Goal: Communication & Community: Answer question/provide support

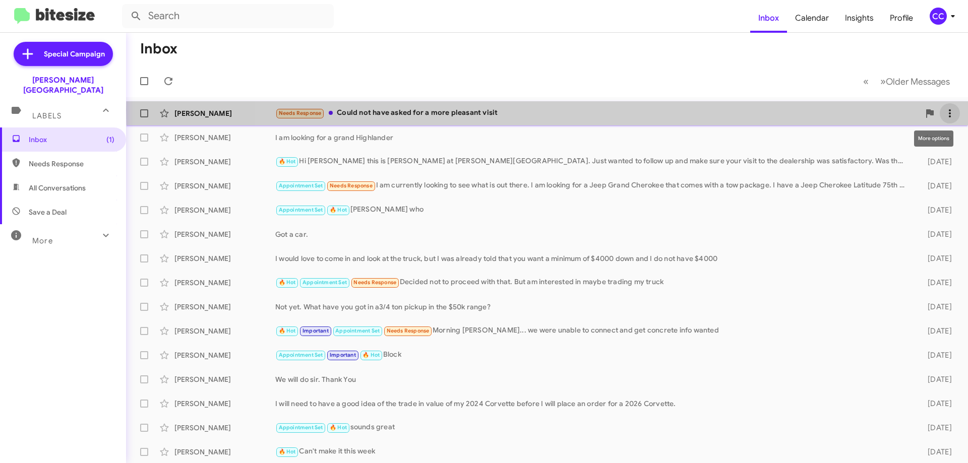
click at [943, 110] on icon at bounding box center [949, 113] width 12 height 12
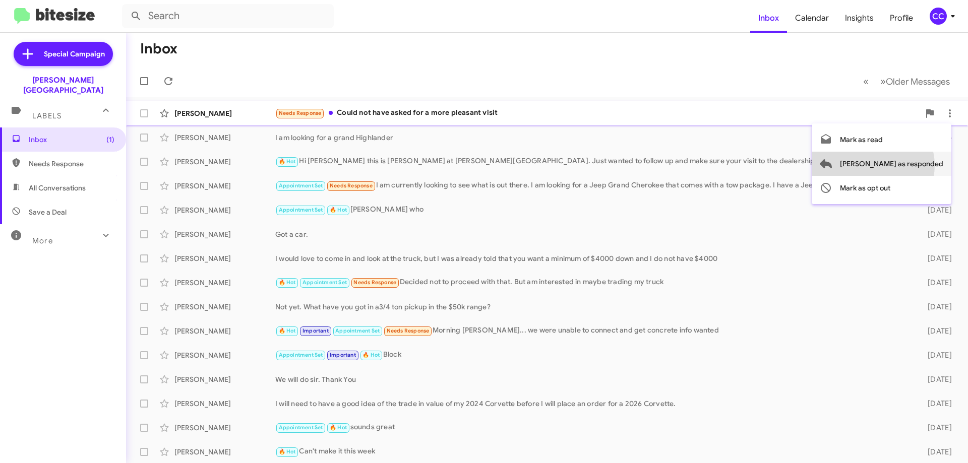
click at [913, 165] on span "[PERSON_NAME] as responded" at bounding box center [891, 164] width 103 height 24
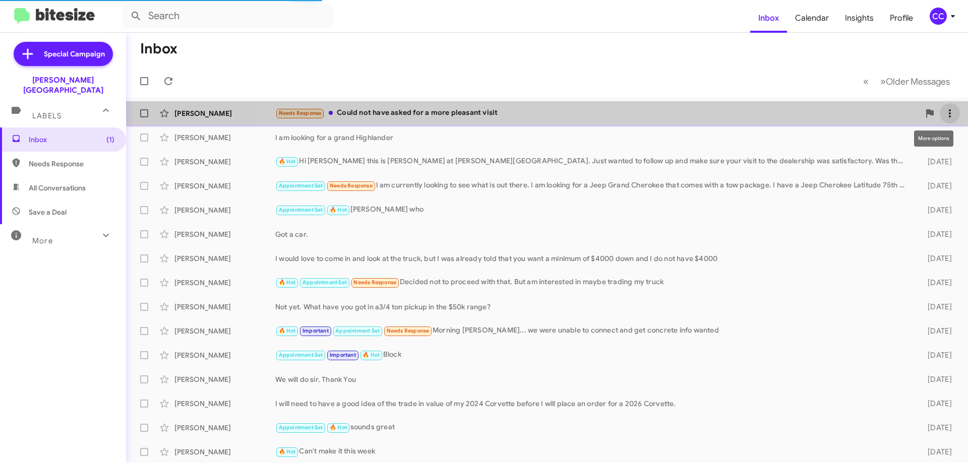
click at [943, 109] on icon at bounding box center [949, 113] width 12 height 12
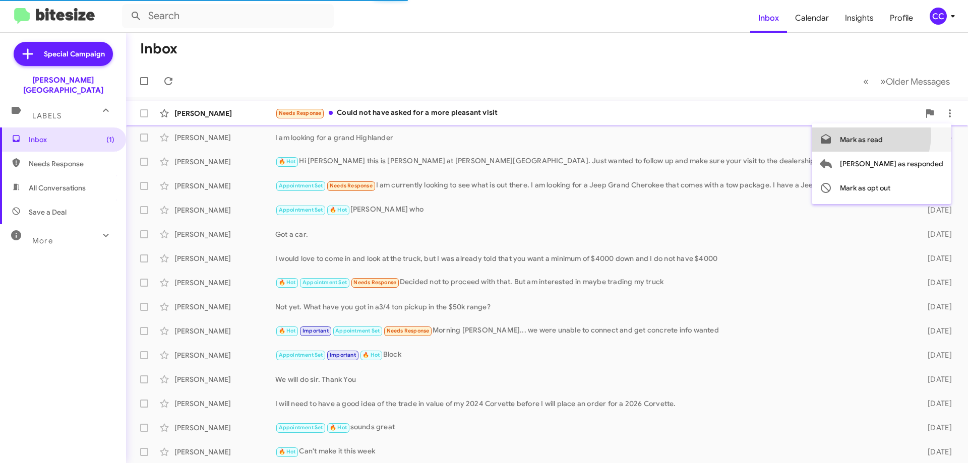
click at [882, 136] on span "Mark as read" at bounding box center [861, 139] width 43 height 24
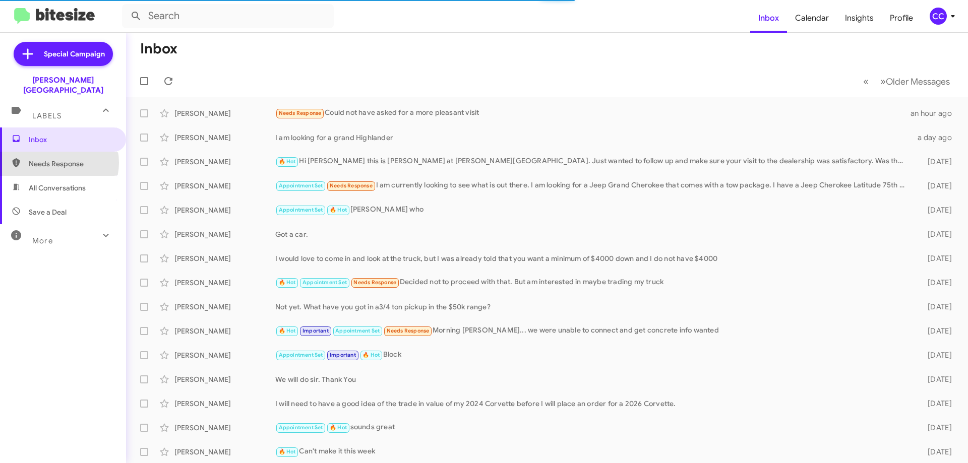
click at [56, 159] on span "Needs Response" at bounding box center [72, 164] width 86 height 10
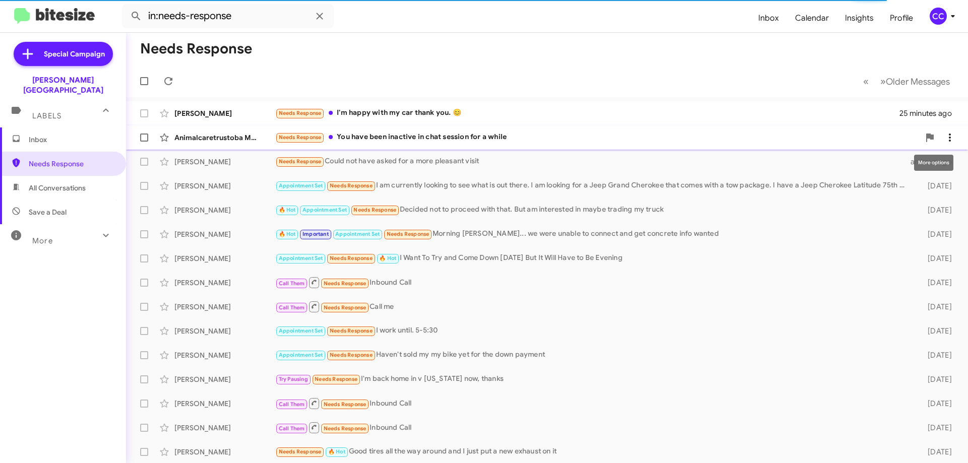
click at [948, 135] on icon at bounding box center [949, 138] width 2 height 8
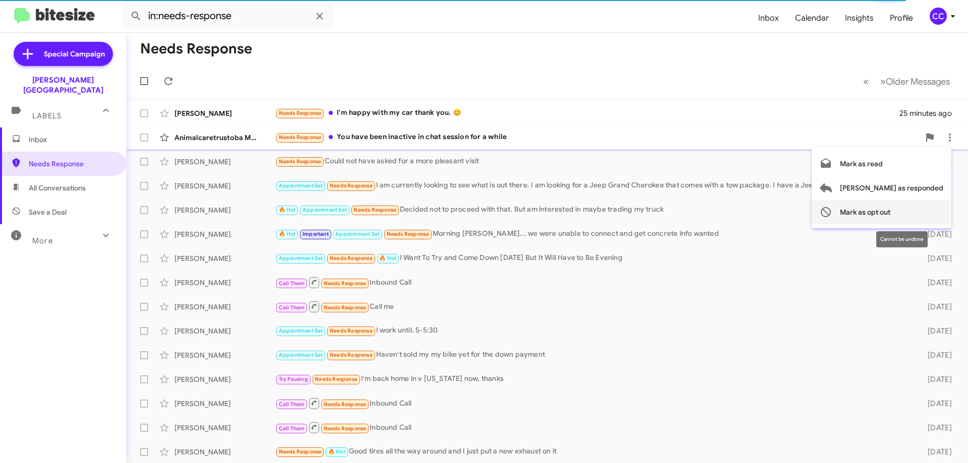
click at [890, 210] on span "Mark as opt out" at bounding box center [865, 212] width 50 height 24
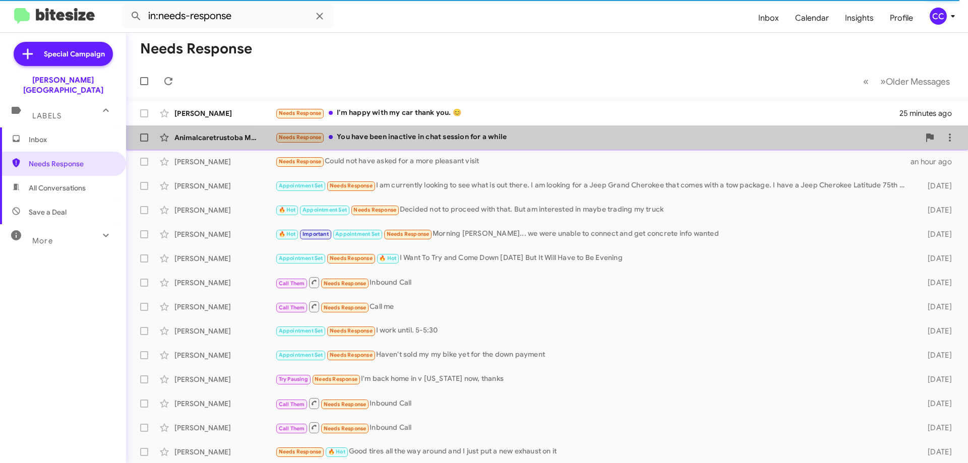
drag, startPoint x: 565, startPoint y: 135, endPoint x: 583, endPoint y: 134, distance: 17.6
click at [565, 135] on div "Needs Response You have been inactive in chat session for a while" at bounding box center [597, 138] width 644 height 12
click at [943, 133] on icon at bounding box center [949, 138] width 12 height 12
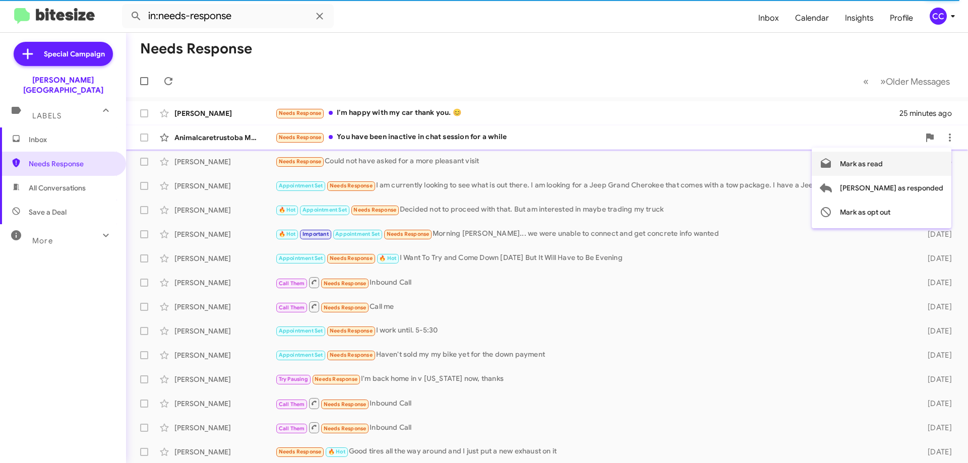
click at [882, 162] on span "Mark as read" at bounding box center [861, 164] width 43 height 24
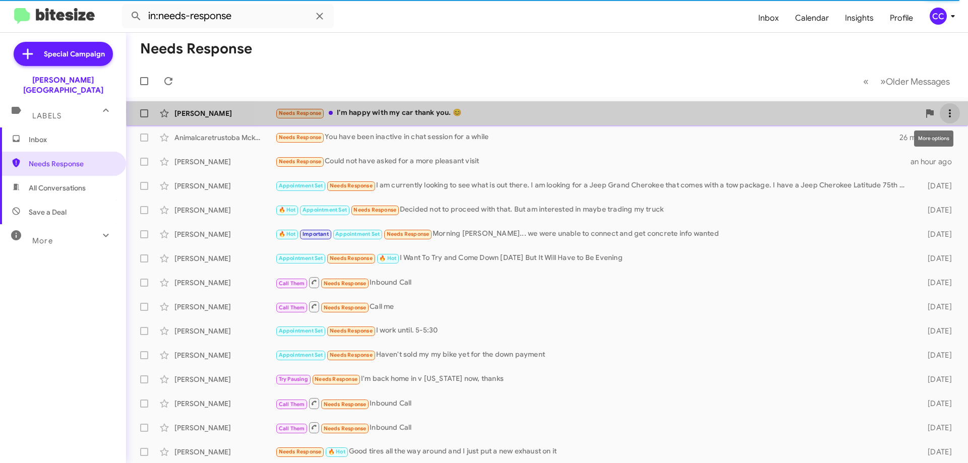
click at [949, 111] on span at bounding box center [949, 113] width 20 height 12
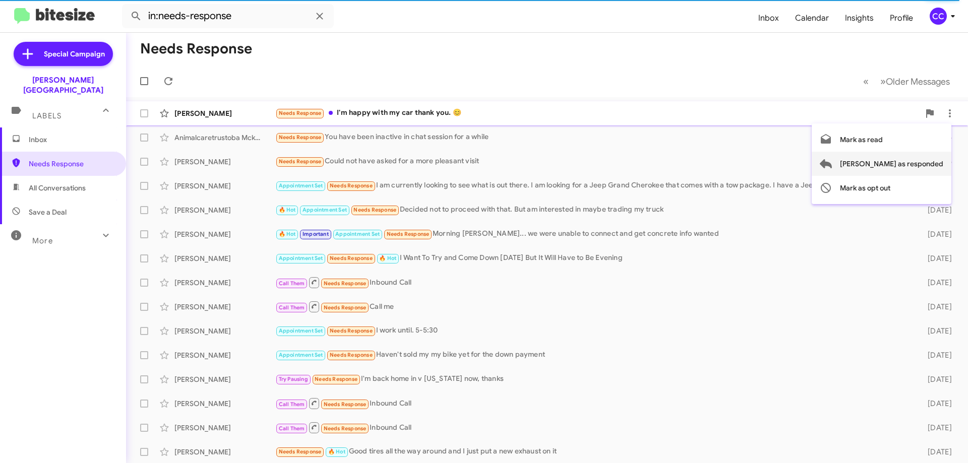
click at [911, 164] on span "[PERSON_NAME] as responded" at bounding box center [891, 164] width 103 height 24
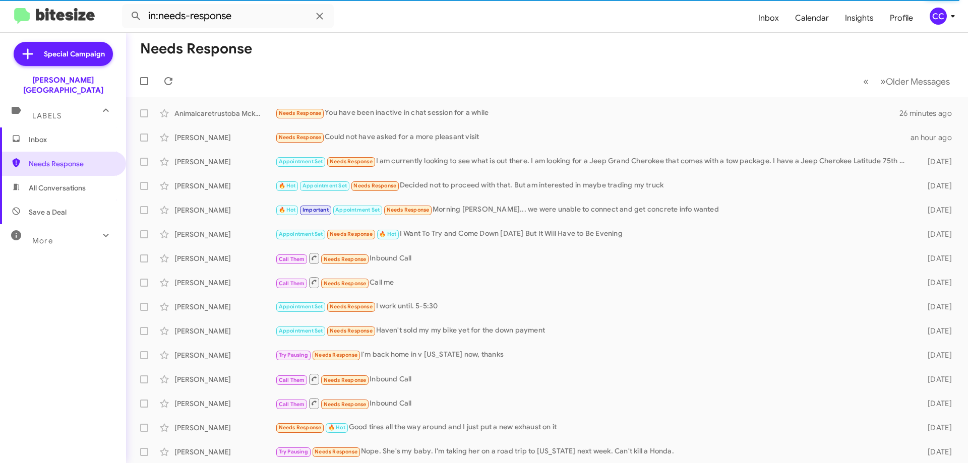
click at [48, 183] on span "All Conversations" at bounding box center [57, 188] width 57 height 10
type input "in:all-conversations"
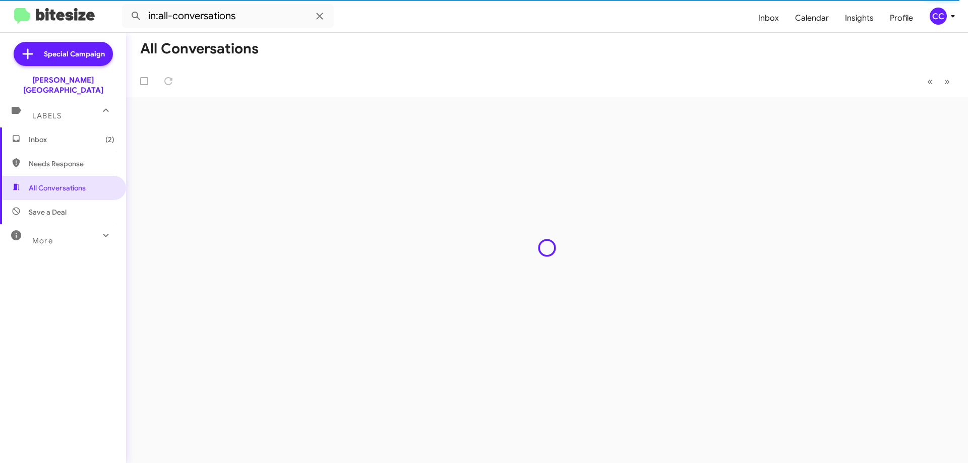
click at [38, 135] on span "Inbox (2)" at bounding box center [72, 140] width 86 height 10
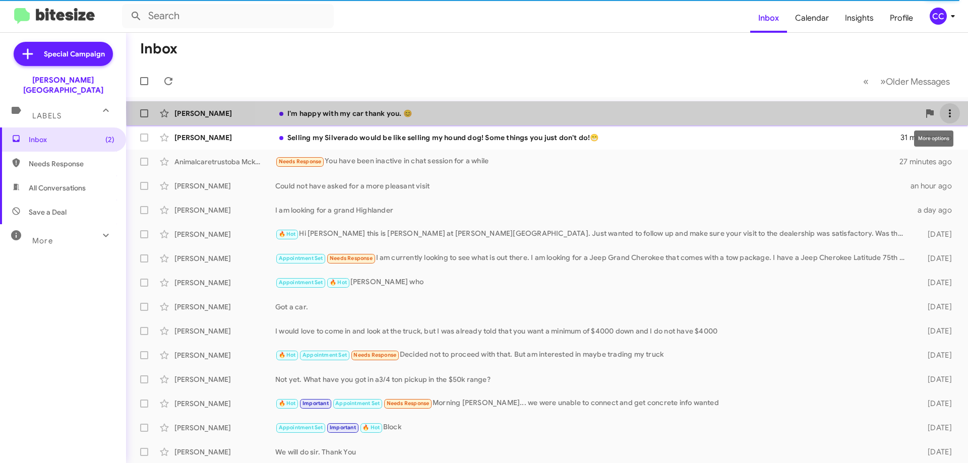
click at [943, 107] on icon at bounding box center [949, 113] width 12 height 12
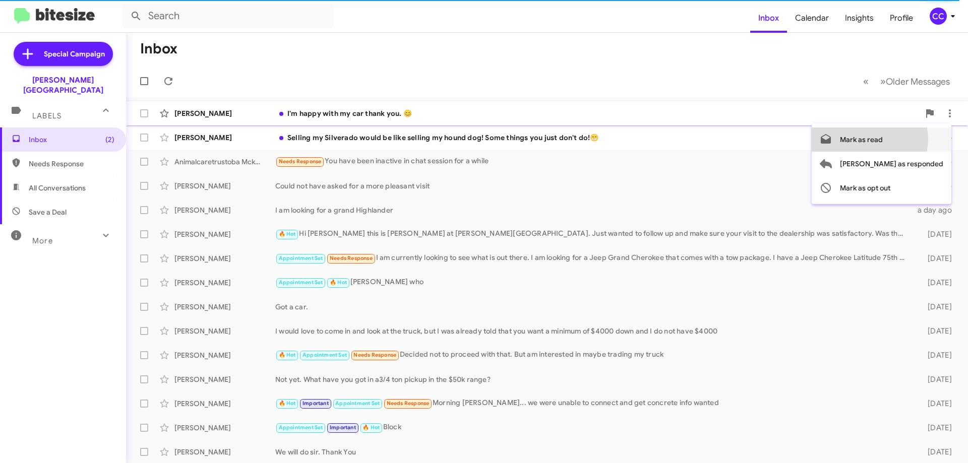
click at [882, 139] on span "Mark as read" at bounding box center [861, 139] width 43 height 24
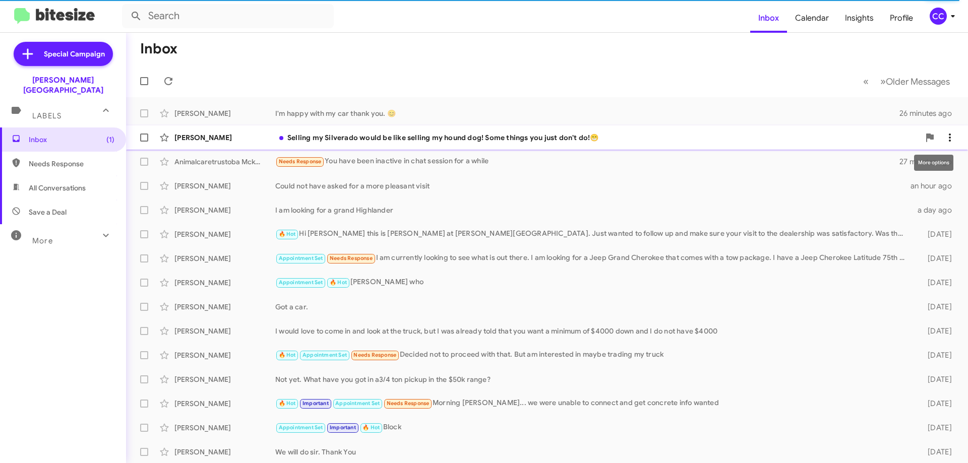
click at [943, 137] on icon at bounding box center [949, 138] width 12 height 12
click at [882, 161] on span "Mark as read" at bounding box center [861, 164] width 43 height 24
click at [65, 159] on span "Needs Response" at bounding box center [72, 164] width 86 height 10
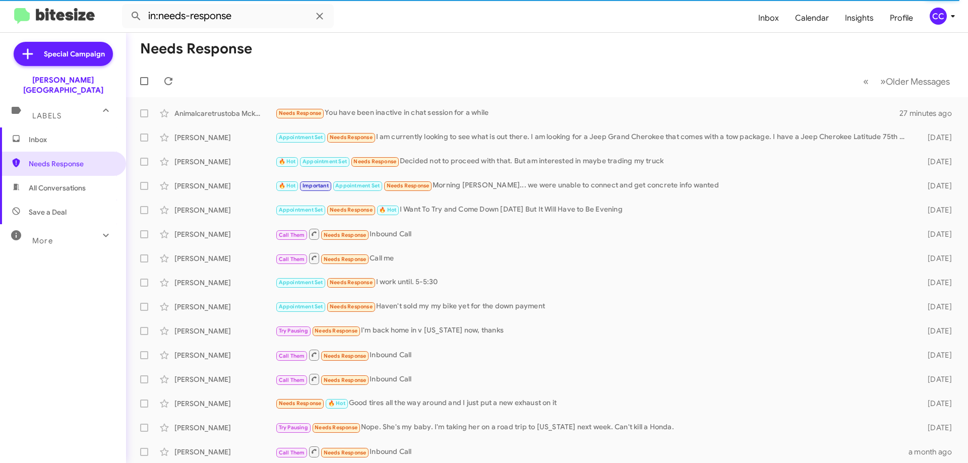
click at [61, 183] on span "All Conversations" at bounding box center [57, 188] width 57 height 10
type input "in:all-conversations"
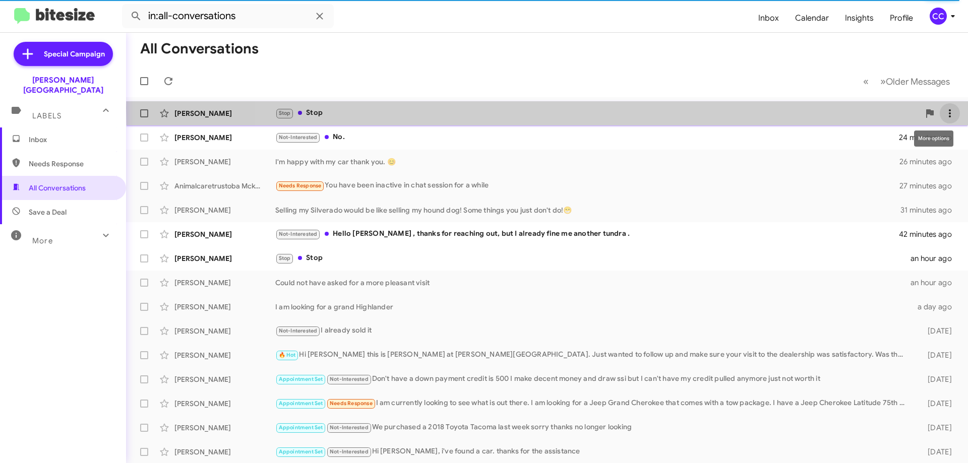
click at [943, 108] on icon at bounding box center [949, 113] width 12 height 12
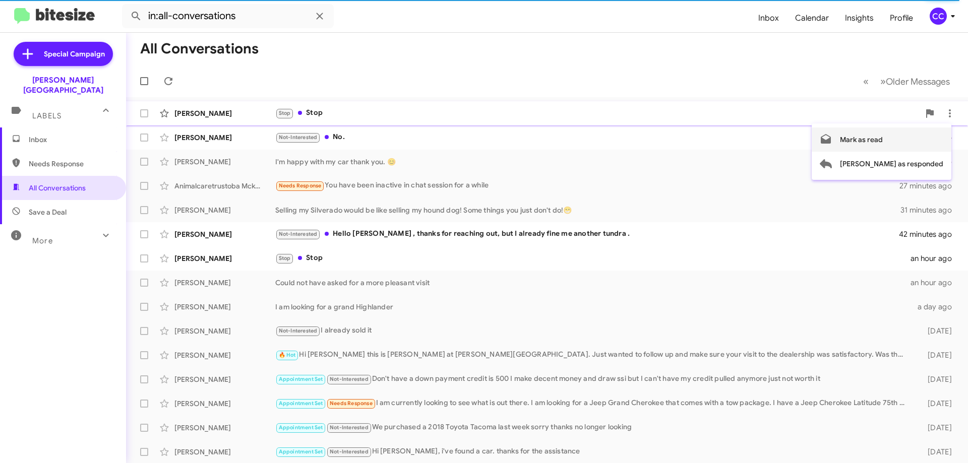
click at [882, 137] on span "Mark as read" at bounding box center [861, 139] width 43 height 24
click at [943, 136] on icon at bounding box center [949, 138] width 12 height 12
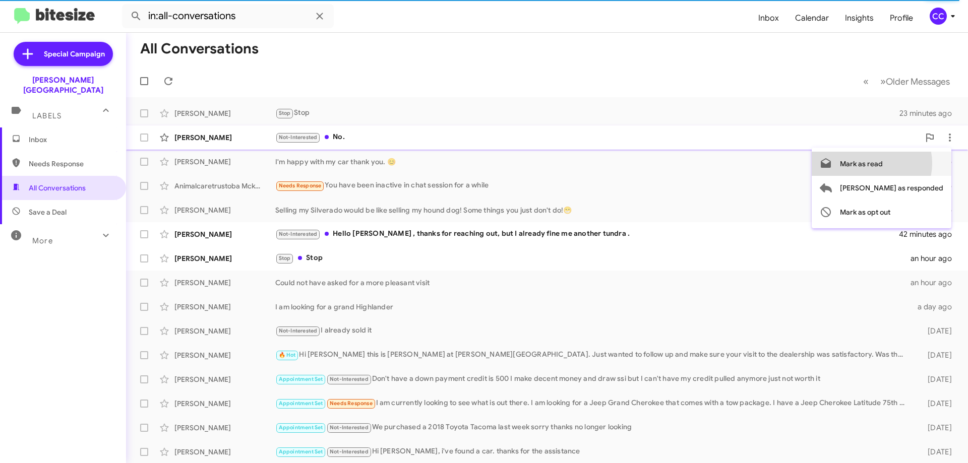
click at [882, 163] on span "Mark as read" at bounding box center [861, 164] width 43 height 24
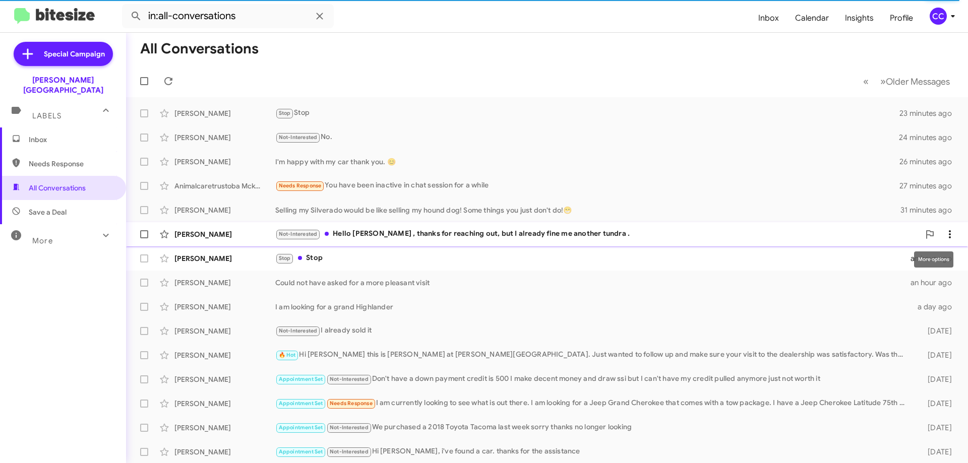
click at [943, 233] on icon at bounding box center [949, 234] width 12 height 12
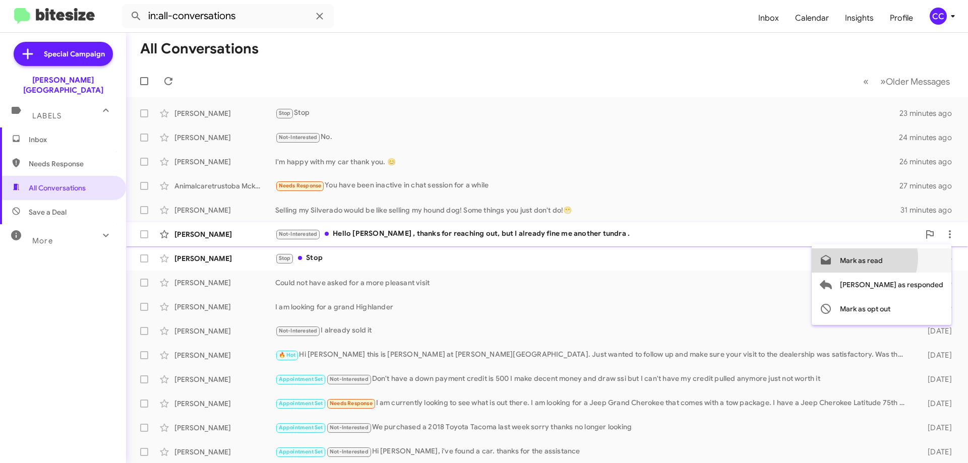
click at [882, 258] on span "Mark as read" at bounding box center [861, 260] width 43 height 24
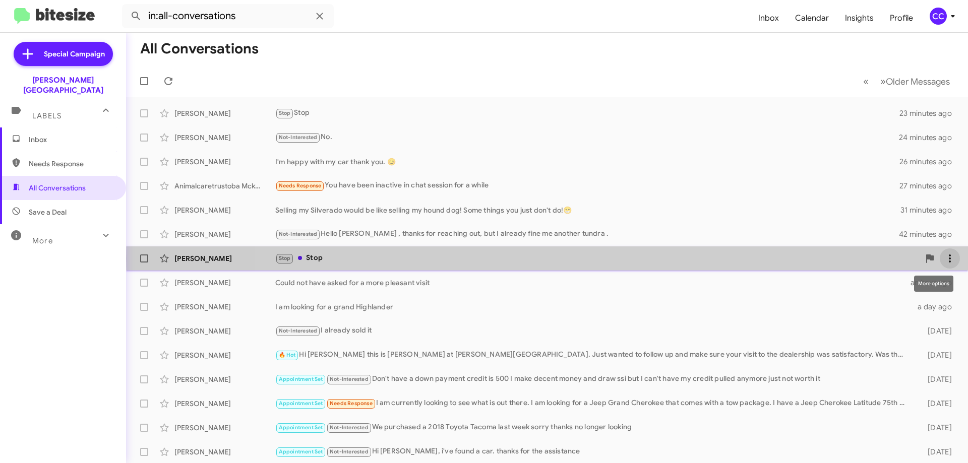
click at [948, 259] on icon at bounding box center [949, 258] width 2 height 8
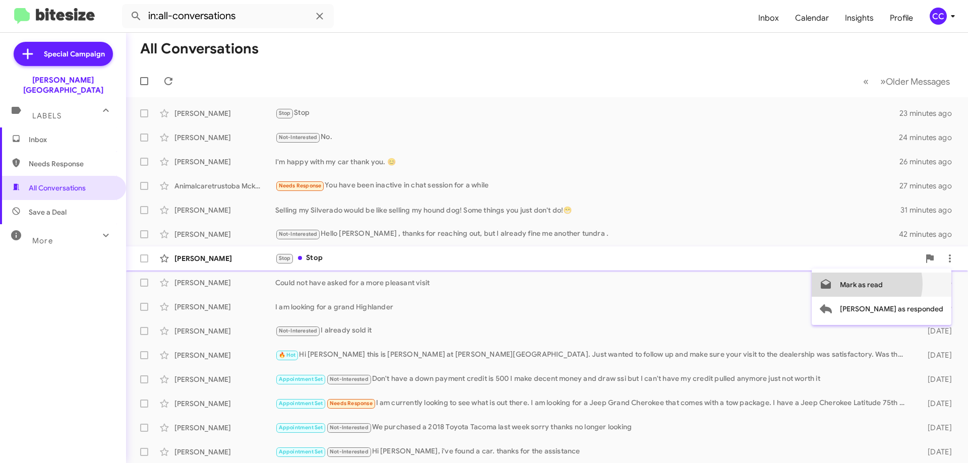
click at [882, 284] on span "Mark as read" at bounding box center [861, 285] width 43 height 24
click at [632, 127] on span "[PERSON_NAME] Not-Interested No. 24 minutes ago" at bounding box center [547, 137] width 842 height 24
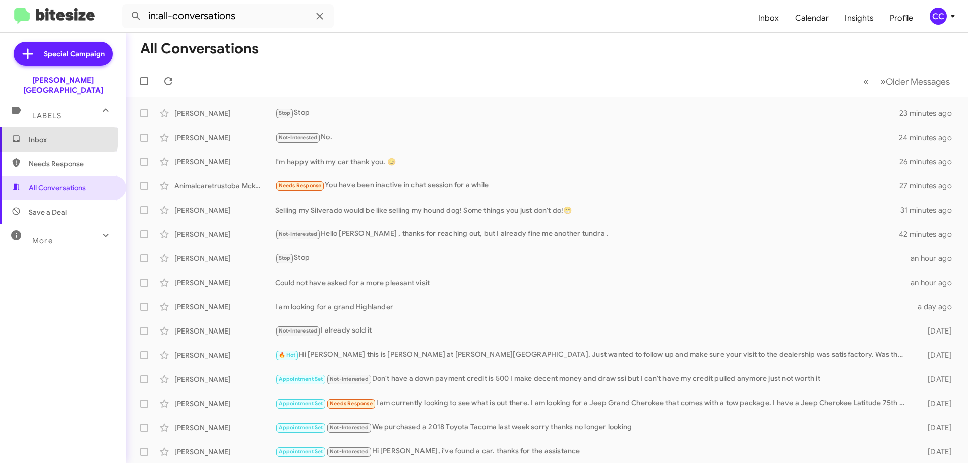
click at [32, 135] on span "Inbox" at bounding box center [72, 140] width 86 height 10
